Goal: Task Accomplishment & Management: Manage account settings

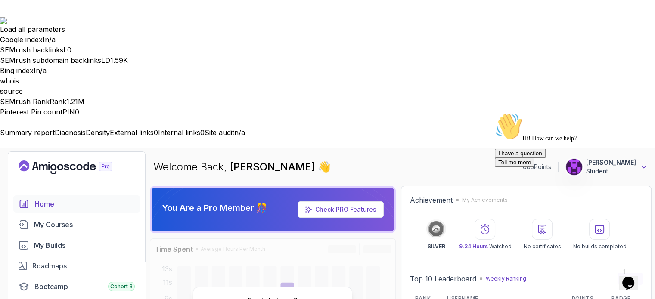
click at [642, 163] on icon at bounding box center [643, 167] width 9 height 9
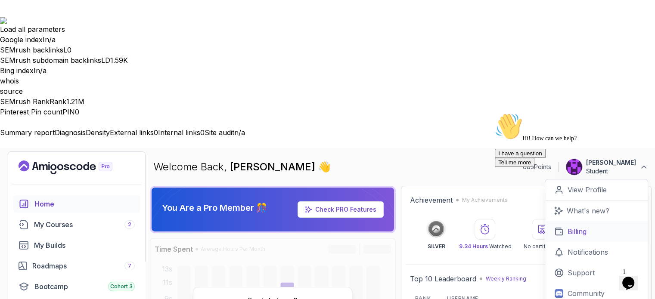
click at [579, 226] on p "Billing" at bounding box center [576, 231] width 19 height 10
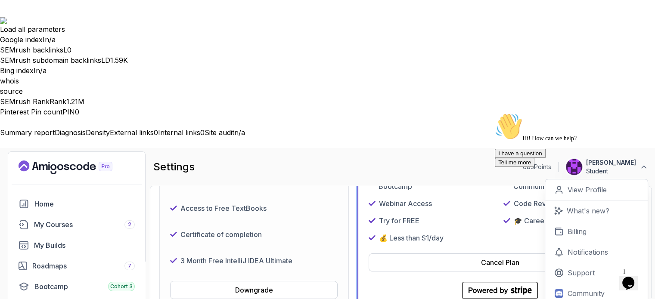
scroll to position [215, 0]
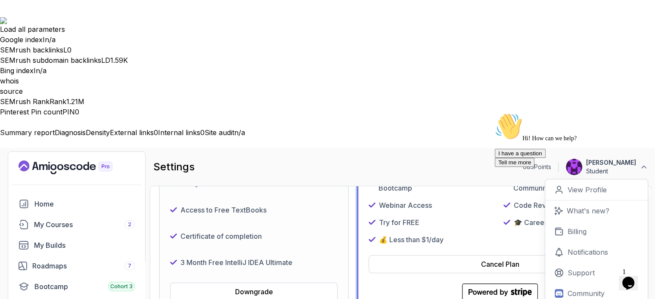
click at [494, 133] on div "Hi! How can we help? I have a question Tell me more" at bounding box center [571, 140] width 155 height 54
click at [643, 158] on button "[PERSON_NAME] Student" at bounding box center [606, 166] width 83 height 17
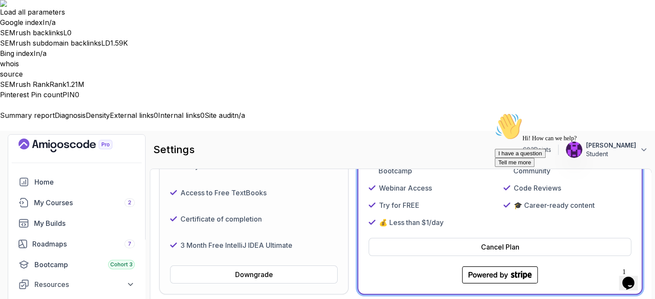
scroll to position [0, 0]
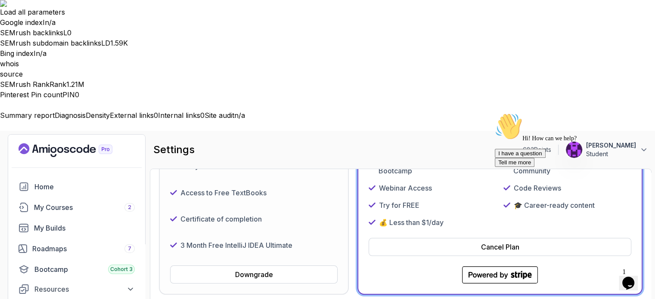
click at [510, 113] on div "Hi! How can we help? I have a question Tell me more" at bounding box center [571, 140] width 155 height 54
click at [505, 116] on div "Hi! How can we help? I have a question Tell me more" at bounding box center [571, 140] width 155 height 54
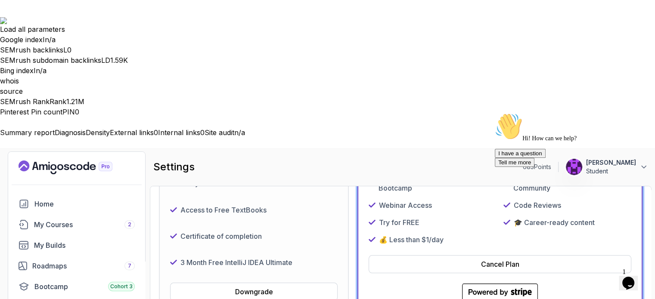
click at [494, 113] on icon "Chat attention grabber" at bounding box center [494, 113] width 0 height 0
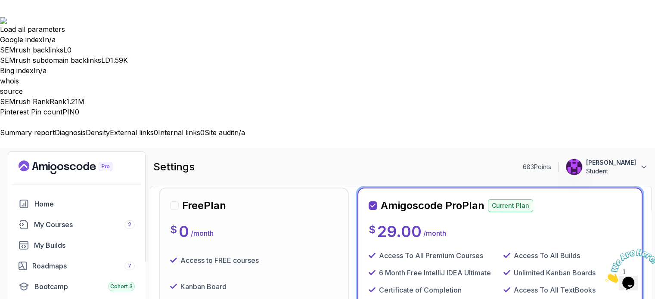
scroll to position [129, 0]
